Goal: Complete application form

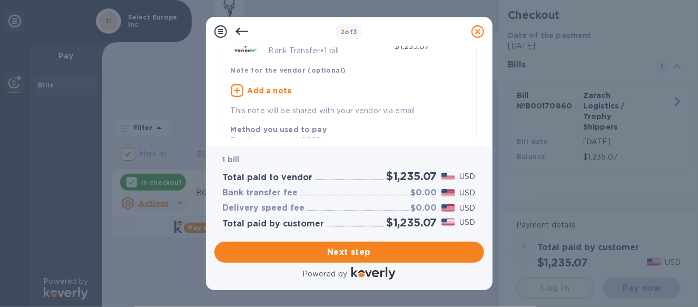
scroll to position [53, 0]
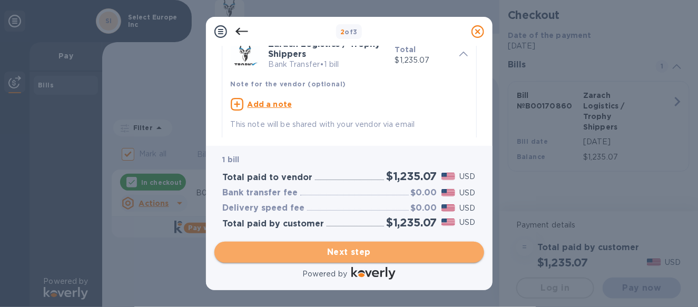
click at [358, 255] on span "Next step" at bounding box center [349, 252] width 253 height 13
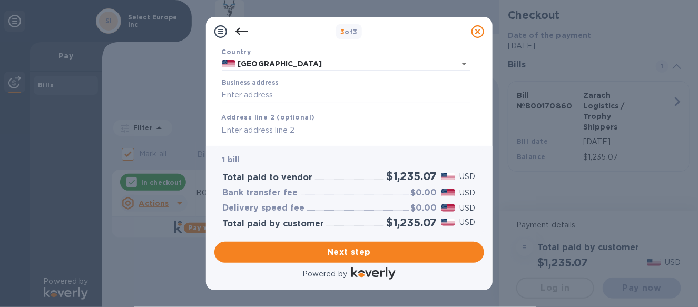
scroll to position [88, 0]
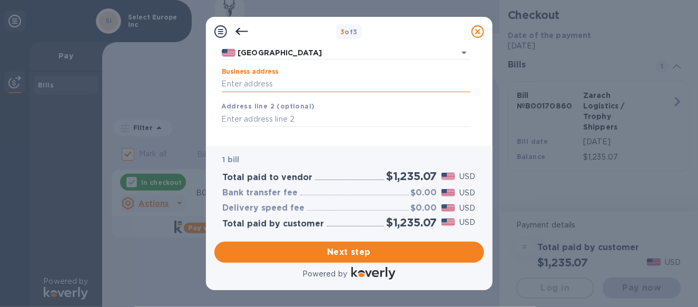
click at [296, 86] on input "Business address" at bounding box center [346, 84] width 249 height 16
type input "[STREET_ADDRESS]"
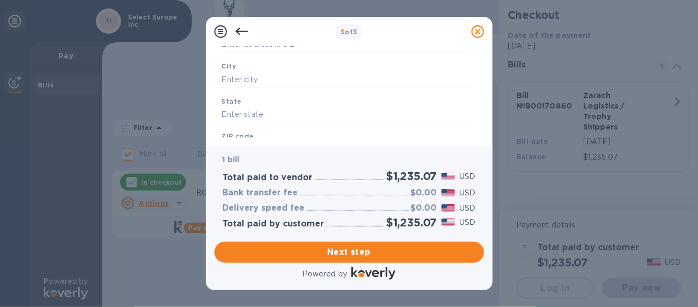
scroll to position [164, 0]
click at [310, 78] on input "text" at bounding box center [346, 78] width 249 height 16
type input "[GEOGRAPHIC_DATA]"
click at [300, 107] on input "text" at bounding box center [346, 113] width 249 height 16
type input "FL"
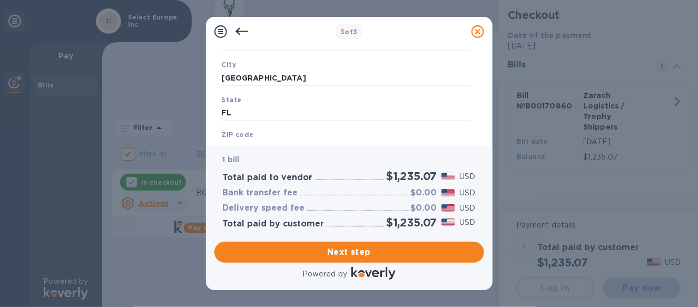
click at [301, 132] on div "ZIP code" at bounding box center [345, 142] width 257 height 35
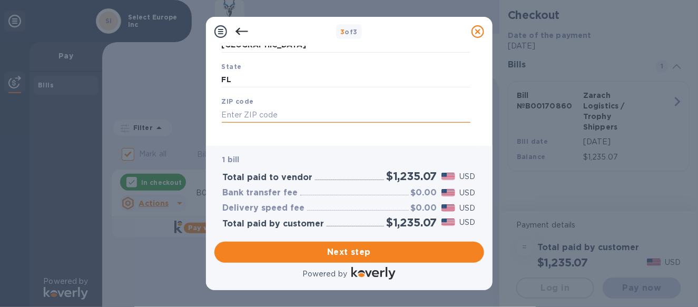
click at [379, 113] on input "text" at bounding box center [346, 115] width 249 height 16
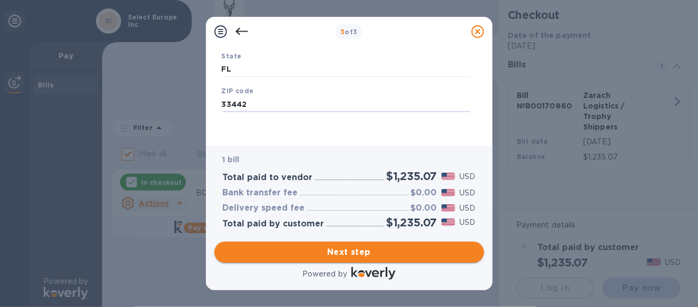
type input "33442"
click at [369, 254] on span "Next step" at bounding box center [349, 252] width 253 height 13
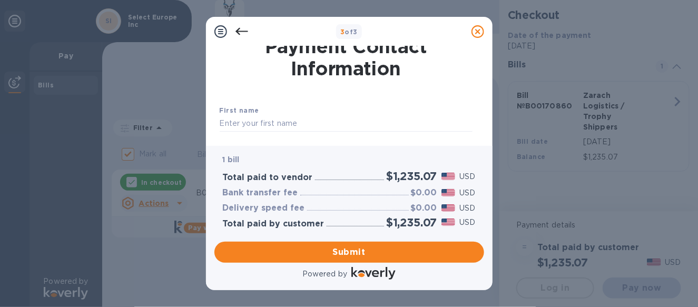
scroll to position [1, 0]
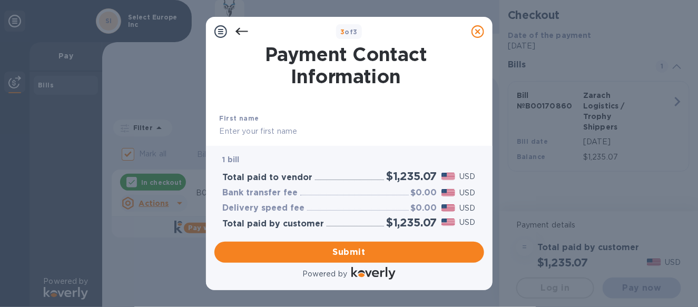
click at [256, 129] on input "text" at bounding box center [346, 132] width 253 height 16
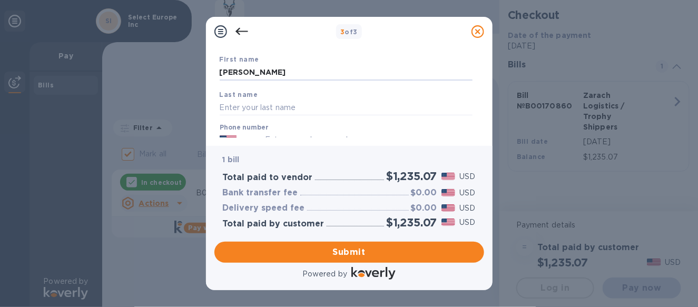
scroll to position [62, 0]
type input "[PERSON_NAME]"
click at [261, 104] on input "text" at bounding box center [346, 106] width 253 height 16
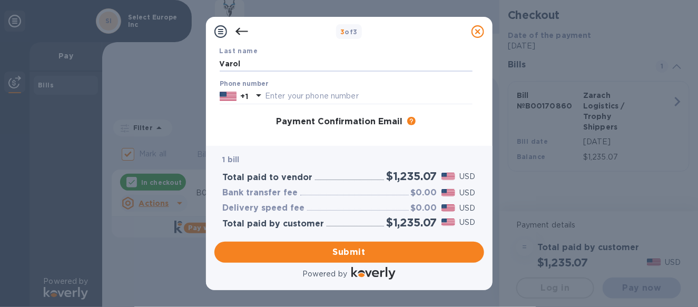
scroll to position [112, 0]
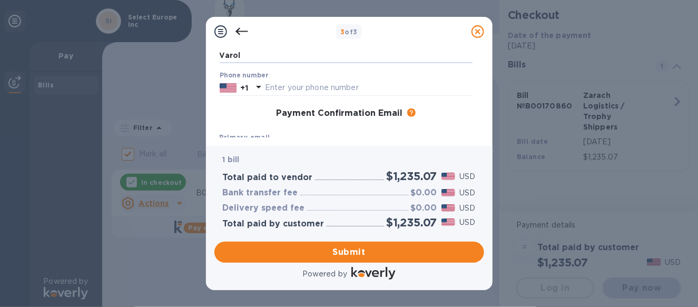
type input "Varol"
click at [349, 80] on div "Phone number +1" at bounding box center [346, 84] width 253 height 24
click at [343, 86] on input "text" at bounding box center [368, 88] width 207 height 16
type input "4079311820"
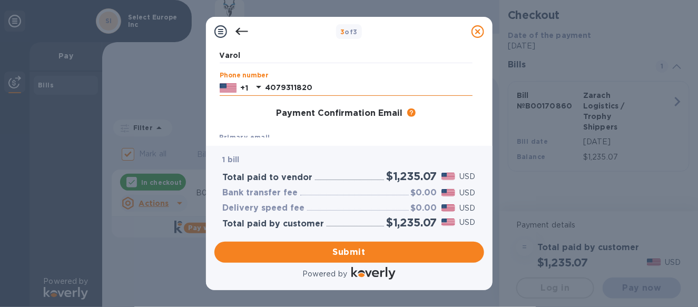
type input "[PERSON_NAME][EMAIL_ADDRESS][DOMAIN_NAME]"
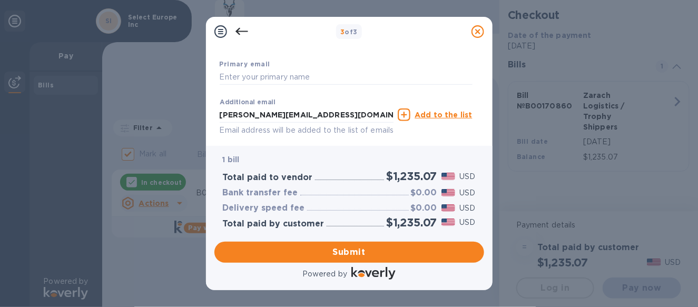
scroll to position [186, 0]
click at [292, 76] on input "text" at bounding box center [346, 76] width 253 height 16
drag, startPoint x: 353, startPoint y: 113, endPoint x: 213, endPoint y: 115, distance: 139.6
click at [213, 115] on div "Payment Contact Information First name [PERSON_NAME] Last name [PERSON_NAME] Ph…" at bounding box center [349, 96] width 286 height 100
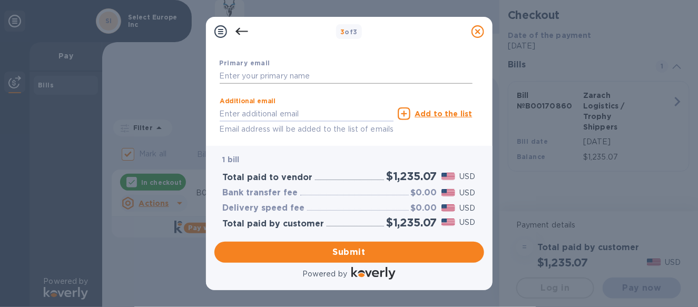
click at [246, 73] on input "text" at bounding box center [346, 76] width 253 height 16
paste input "[PERSON_NAME][EMAIL_ADDRESS][DOMAIN_NAME]"
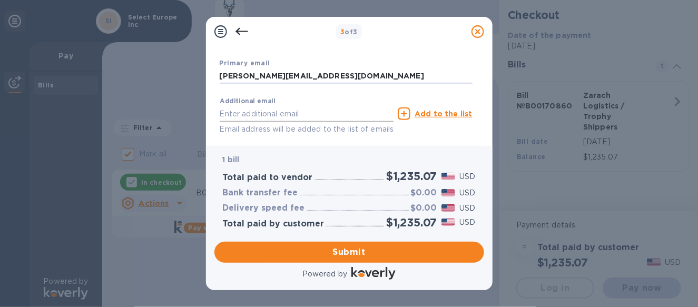
type input "[PERSON_NAME][EMAIL_ADDRESS][DOMAIN_NAME]"
click at [273, 110] on input "text" at bounding box center [307, 114] width 174 height 16
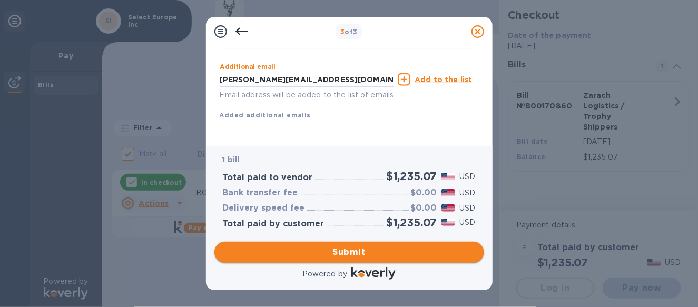
type input "[PERSON_NAME][EMAIL_ADDRESS][DOMAIN_NAME]"
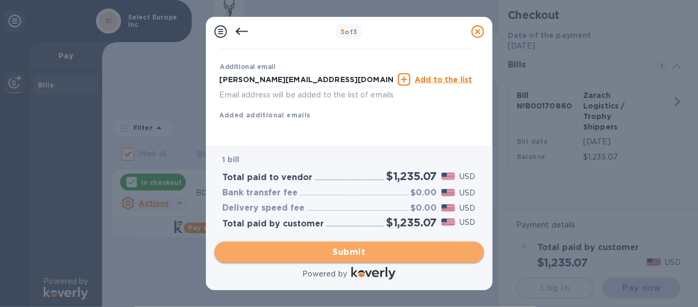
click at [360, 247] on span "Submit" at bounding box center [349, 252] width 253 height 13
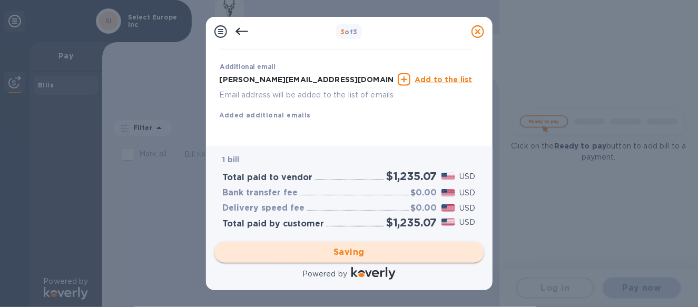
checkbox input "false"
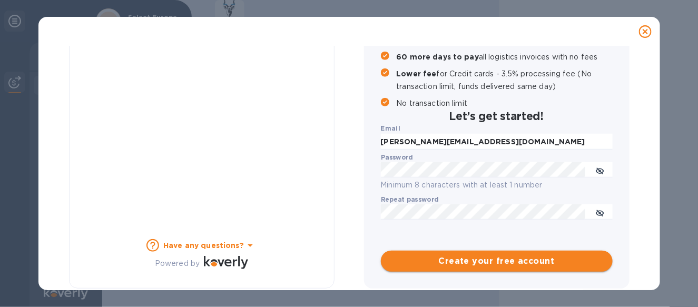
scroll to position [176, 0]
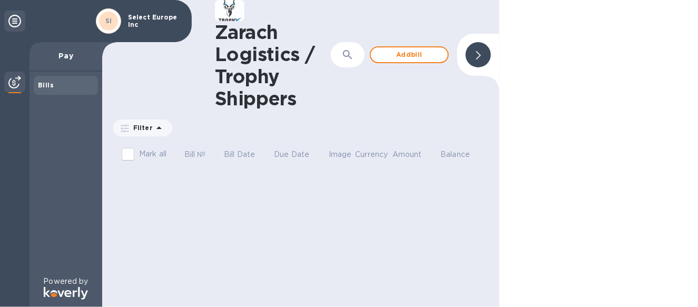
click at [483, 60] on div at bounding box center [478, 54] width 25 height 25
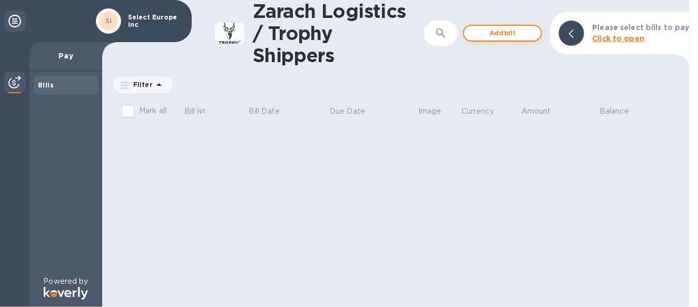
click at [486, 36] on span "Add bill" at bounding box center [502, 33] width 60 height 13
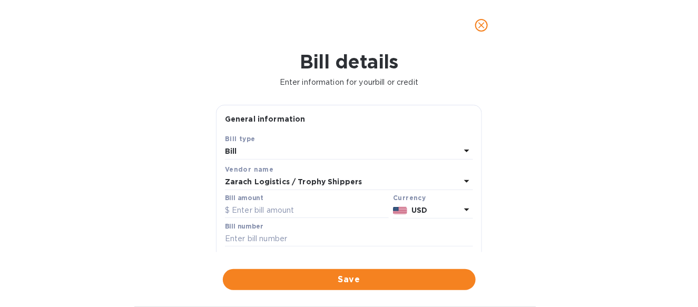
click at [476, 25] on icon "close" at bounding box center [481, 25] width 11 height 11
